Goal: Information Seeking & Learning: Learn about a topic

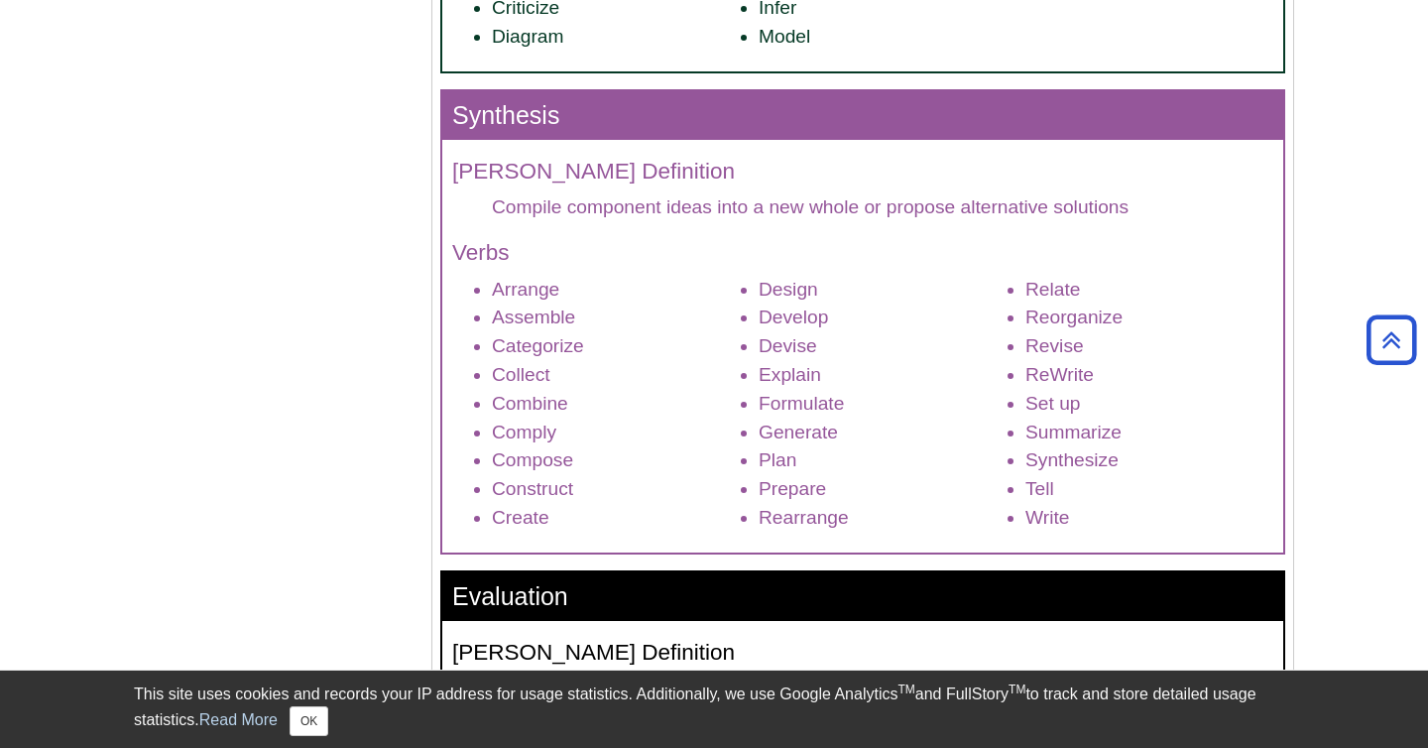
scroll to position [2508, 0]
